Goal: Register for event/course

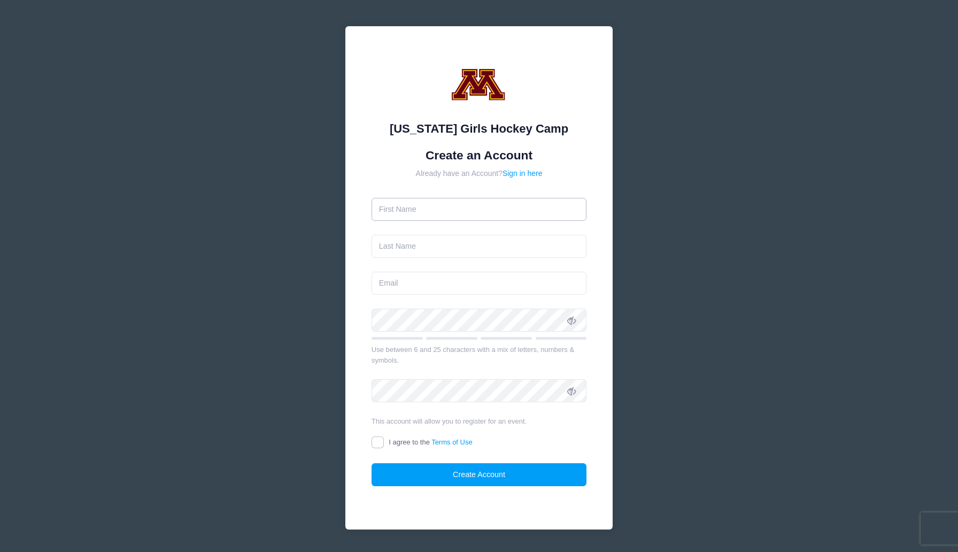
click at [428, 212] on input "text" at bounding box center [480, 209] width 216 height 23
type input "Matt"
type input "Olson"
type input "olsonmr29@gmail.com"
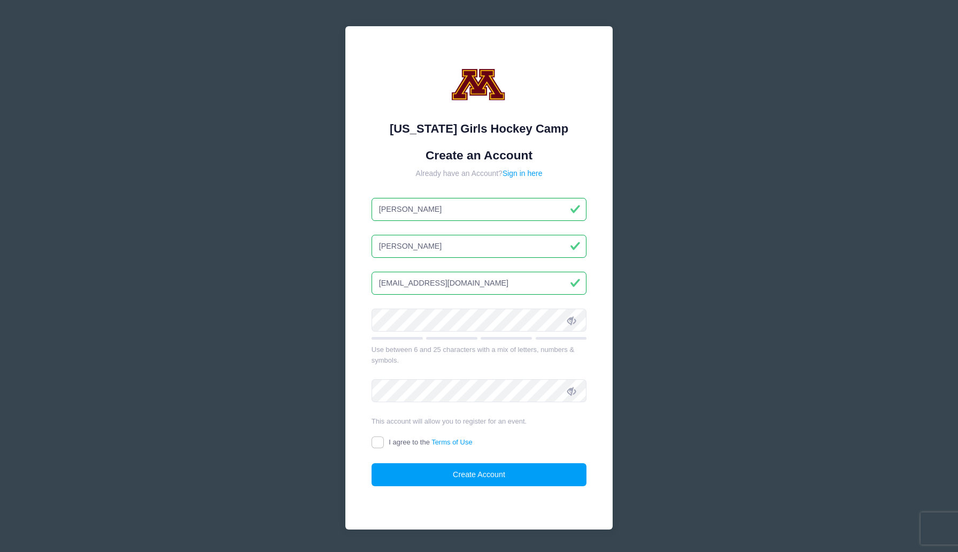
click at [412, 332] on div at bounding box center [480, 324] width 216 height 31
click at [377, 443] on input "I agree to the Terms of Use" at bounding box center [378, 442] width 12 height 12
checkbox input "true"
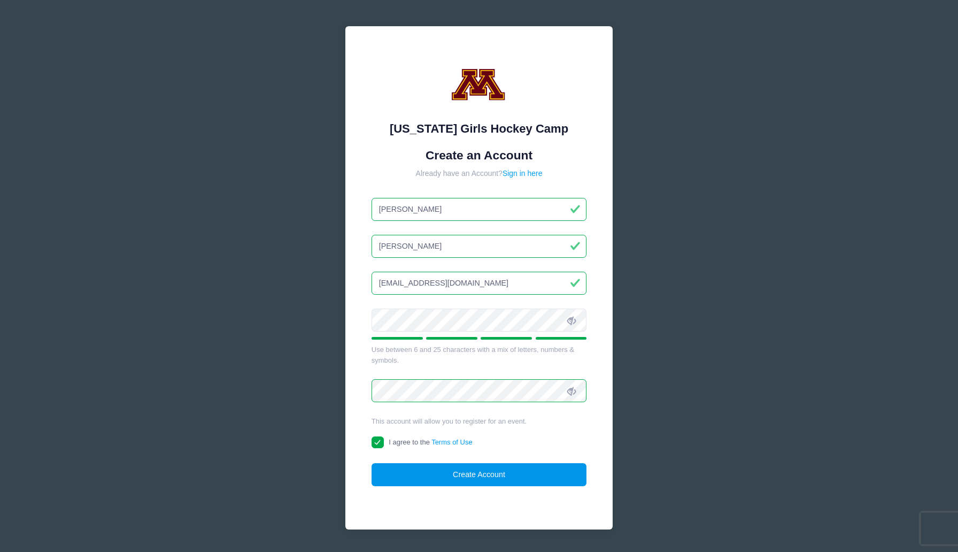
click at [449, 474] on button "Create Account" at bounding box center [480, 474] width 216 height 23
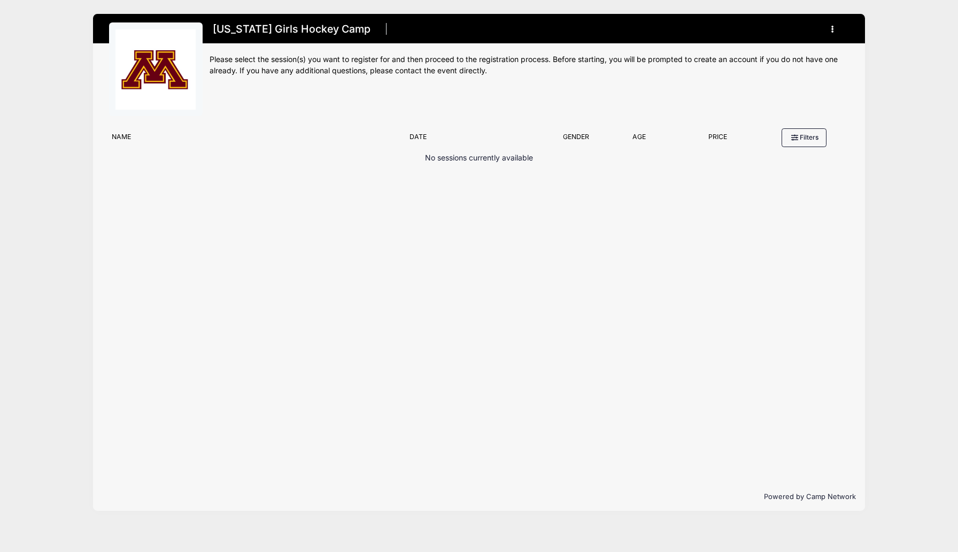
click at [826, 28] on button "button" at bounding box center [835, 29] width 29 height 19
click at [892, 52] on div "[US_STATE] Girls Hockey Camp Register My Account Logout" at bounding box center [479, 262] width 926 height 525
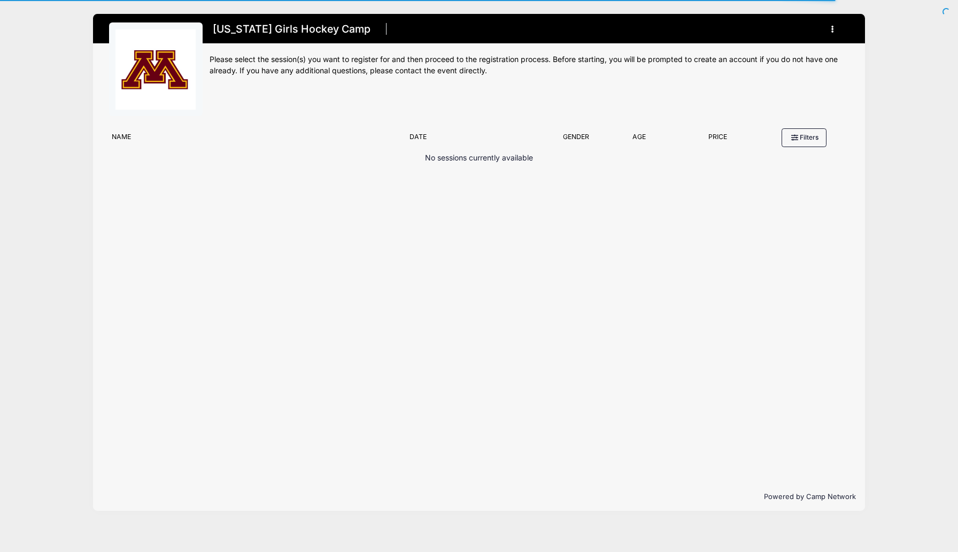
click at [502, 162] on p "No sessions currently available" at bounding box center [479, 157] width 108 height 11
click at [418, 151] on div "Name Date Gender Filter by Gender Any Coed Boys Girls Age Filter by Age Price" at bounding box center [479, 137] width 751 height 29
